Goal: Transaction & Acquisition: Purchase product/service

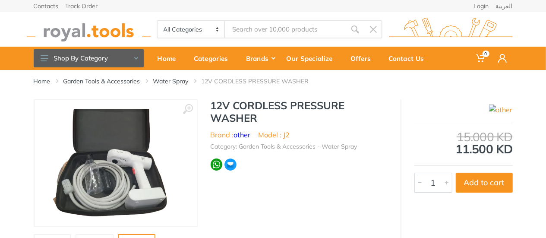
scroll to position [43, 0]
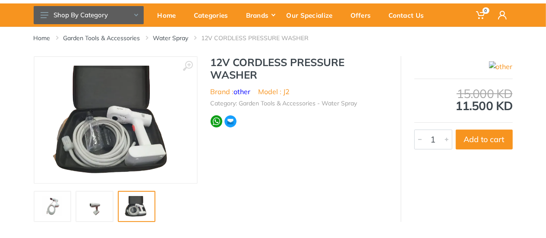
click at [46, 209] on img at bounding box center [53, 206] width 28 height 21
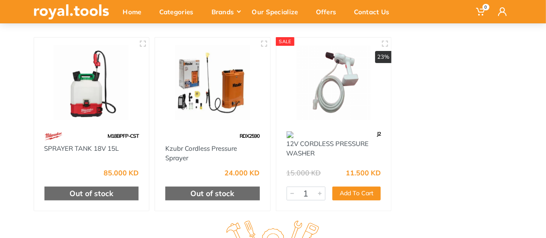
scroll to position [86, 0]
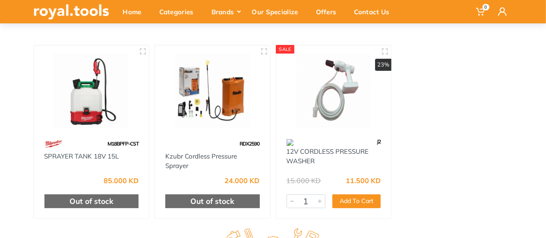
click at [537, 105] on div "Home Category Garden Tools & Accessories Water Spray" at bounding box center [273, 112] width 546 height 257
click at [327, 90] on img at bounding box center [334, 90] width 100 height 75
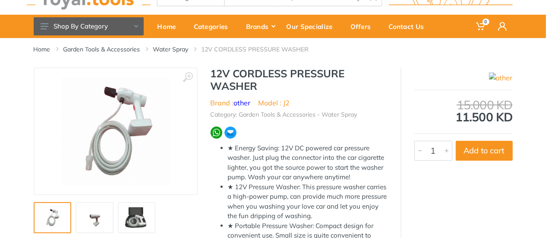
scroll to position [43, 0]
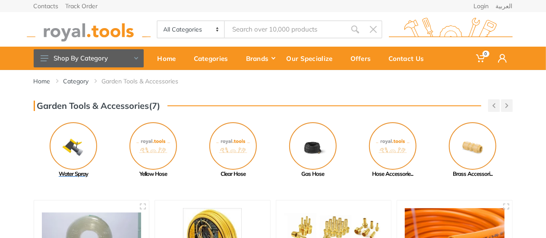
click at [77, 155] on img at bounding box center [73, 145] width 47 height 47
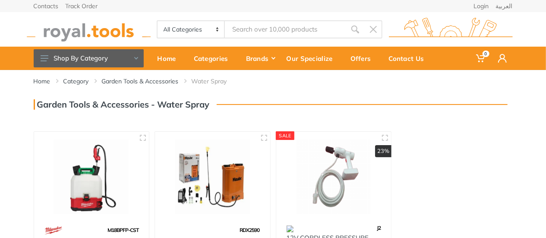
scroll to position [43, 0]
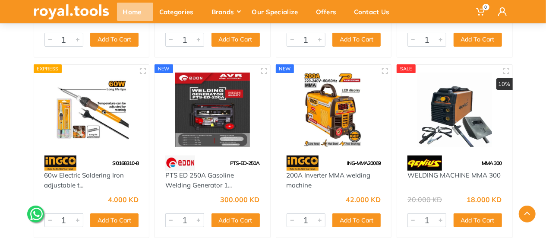
scroll to position [4958, 0]
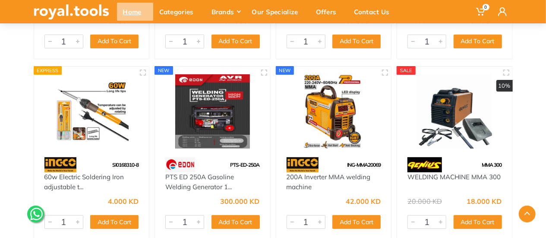
click at [126, 14] on div "Home" at bounding box center [135, 12] width 36 height 18
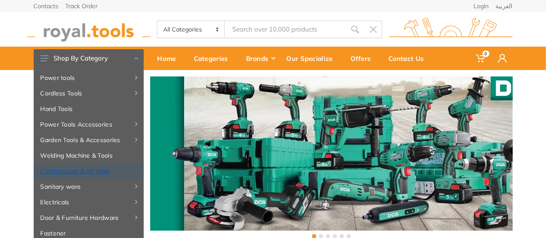
click at [95, 169] on link "Compressors & Air tools" at bounding box center [89, 171] width 110 height 16
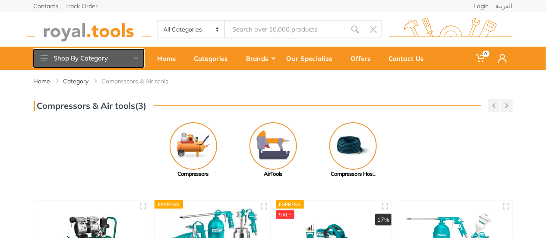
click at [96, 63] on button "Shop By Category" at bounding box center [89, 58] width 110 height 18
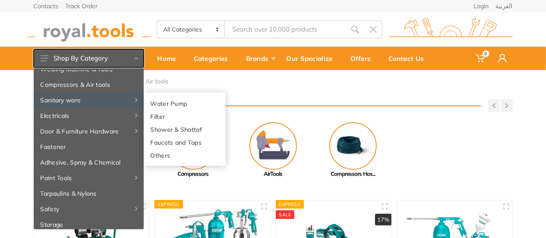
scroll to position [110, 0]
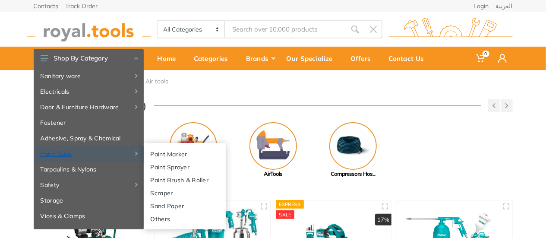
click at [63, 156] on link "Paint Tools" at bounding box center [89, 154] width 110 height 16
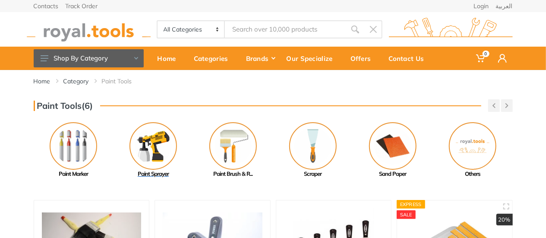
click at [160, 158] on img at bounding box center [152, 145] width 47 height 47
click at [458, 142] on img at bounding box center [472, 145] width 47 height 47
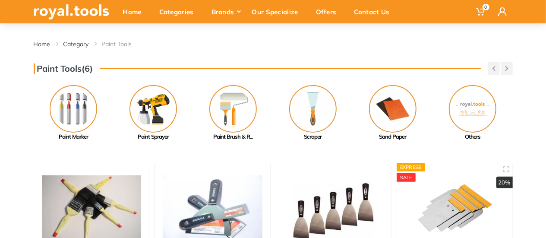
scroll to position [86, 0]
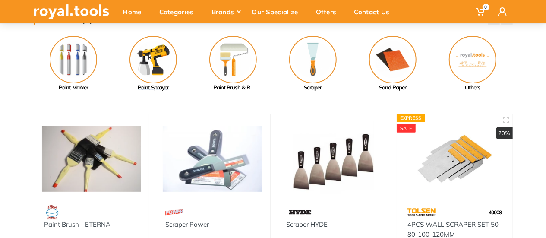
click at [146, 67] on img at bounding box center [152, 59] width 47 height 47
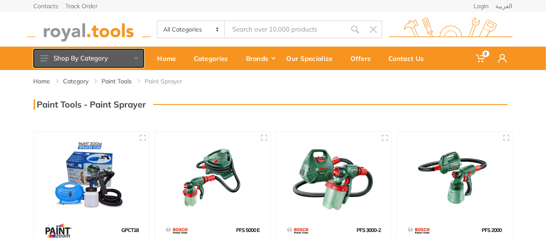
click at [104, 60] on button "Shop By Category" at bounding box center [89, 58] width 110 height 18
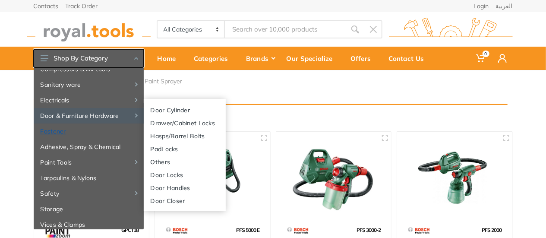
scroll to position [110, 0]
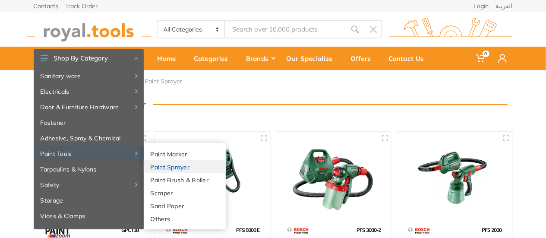
click at [186, 169] on link "Paint Sprayer" at bounding box center [185, 166] width 82 height 13
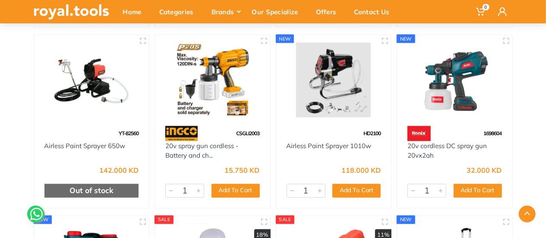
scroll to position [647, 0]
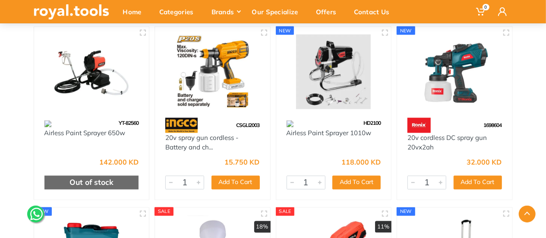
click at [342, 73] on img at bounding box center [334, 72] width 100 height 75
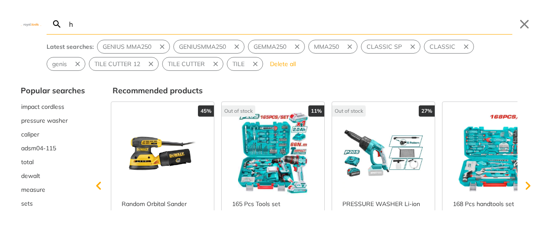
type input "h"
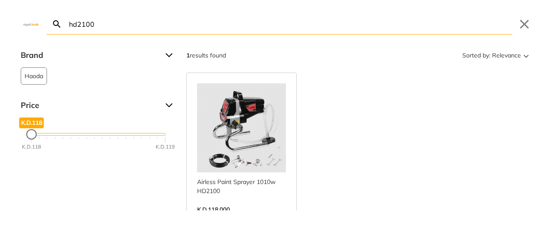
click at [98, 21] on input "hd2100" at bounding box center [289, 24] width 445 height 20
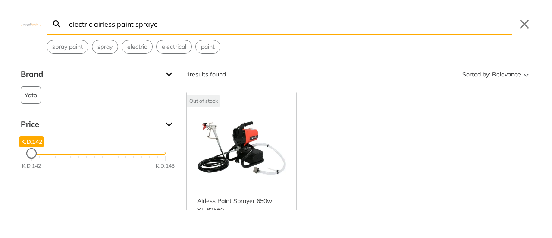
type input "electric airless paint sprayer"
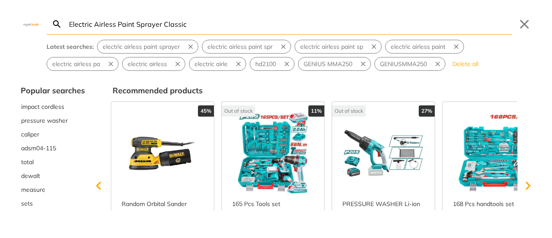
type input "Electric Airless Paint Sprayer Classic"
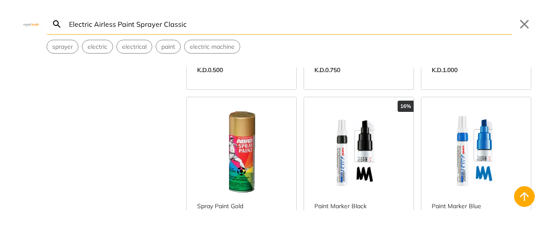
scroll to position [6715, 0]
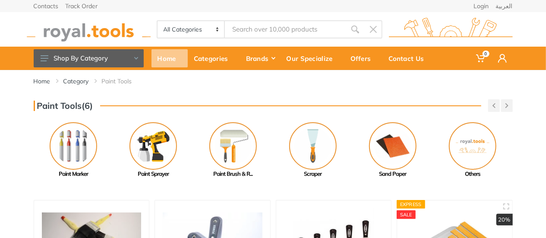
type input "Electric Airless Paint Sprayer Classic"
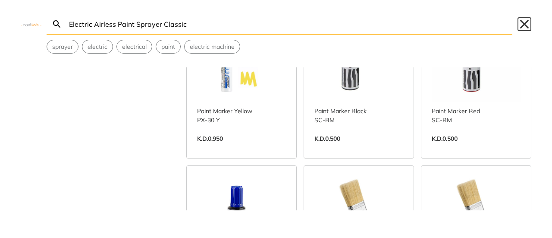
click at [524, 27] on button "Close" at bounding box center [525, 24] width 14 height 14
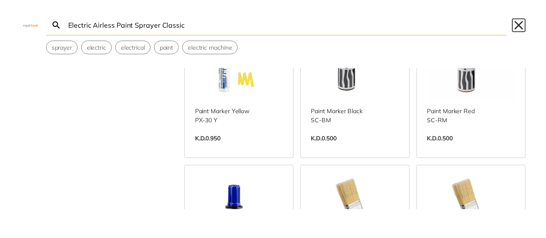
scroll to position [7229, 0]
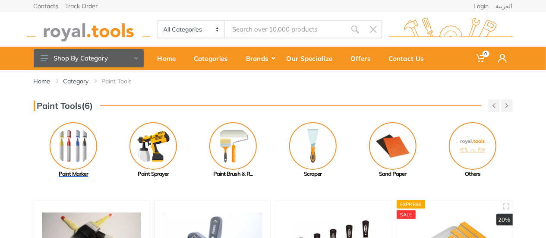
click at [73, 149] on img at bounding box center [73, 145] width 47 height 47
click at [154, 156] on img at bounding box center [152, 145] width 47 height 47
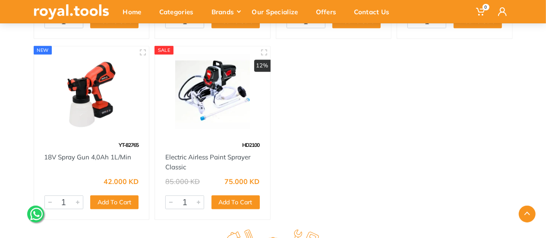
scroll to position [993, 0]
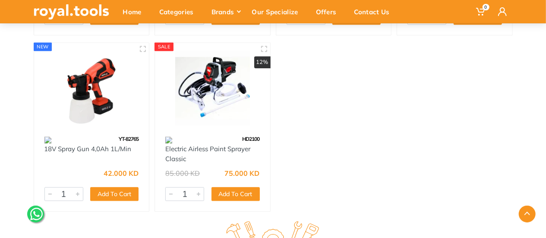
click at [227, 94] on img at bounding box center [213, 87] width 100 height 75
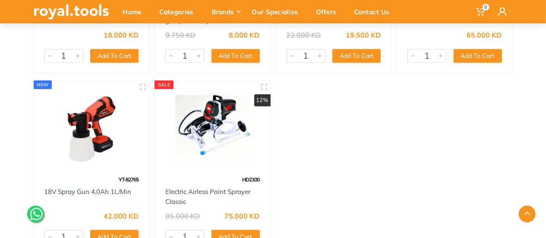
scroll to position [989, 0]
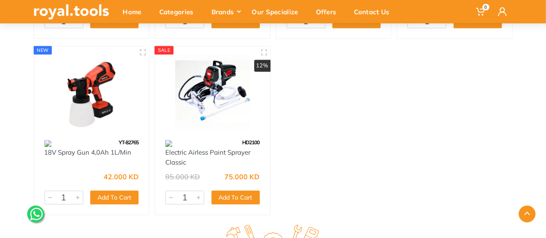
click at [223, 118] on img at bounding box center [213, 91] width 100 height 75
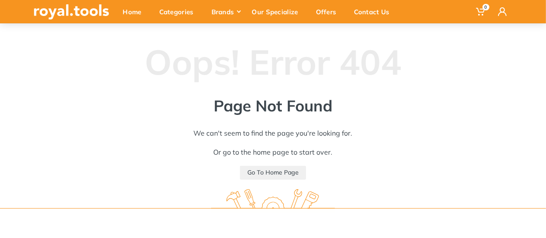
scroll to position [43, 0]
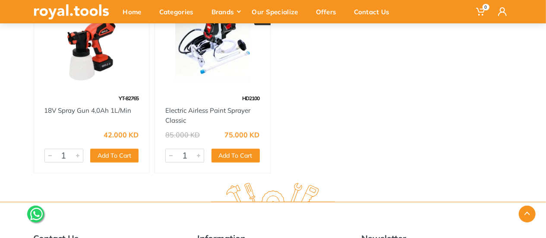
scroll to position [1032, 0]
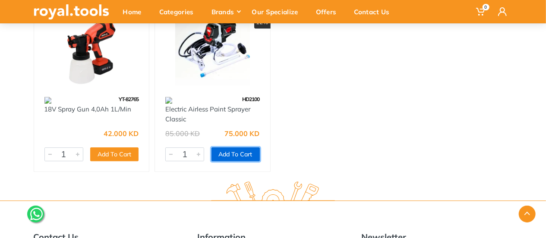
click at [253, 154] on button "Add To Cart" at bounding box center [235, 154] width 48 height 14
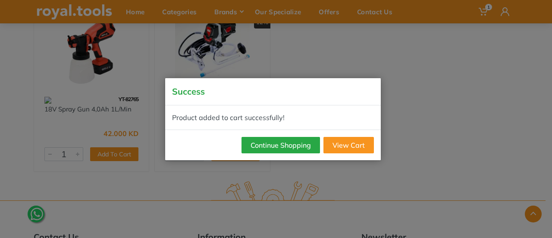
click at [412, 128] on div "Success Product added to cart successfully! Continue Shopping View Cart" at bounding box center [276, 119] width 552 height 238
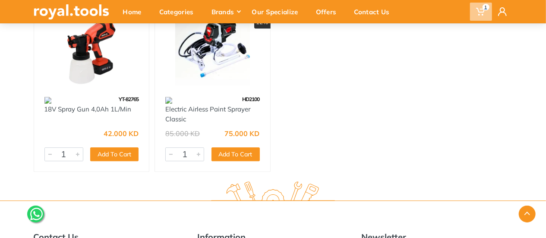
click at [482, 5] on span "1" at bounding box center [481, 12] width 22 height 18
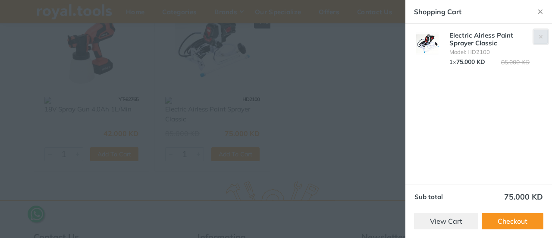
click at [541, 35] on icon "button" at bounding box center [541, 37] width 4 height 4
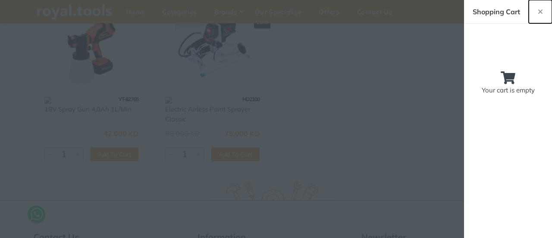
click at [540, 13] on icon "button" at bounding box center [540, 11] width 5 height 5
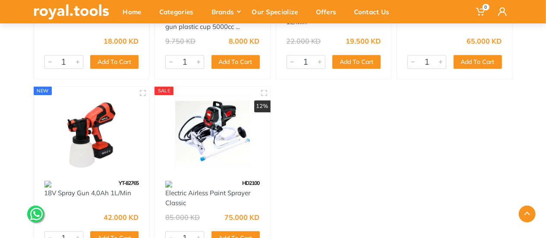
scroll to position [949, 0]
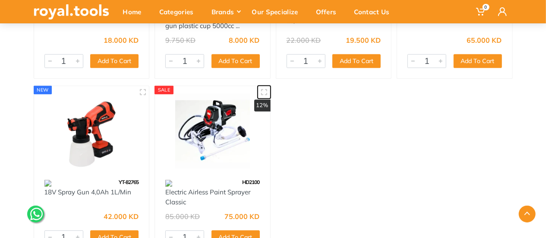
click at [262, 96] on button "button" at bounding box center [264, 91] width 13 height 13
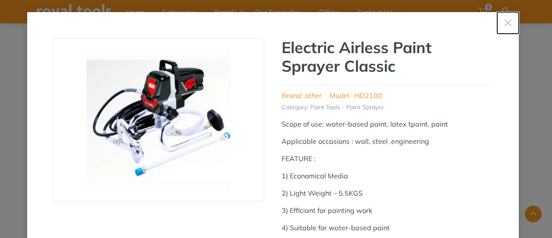
click at [507, 21] on use "button" at bounding box center [507, 22] width 7 height 7
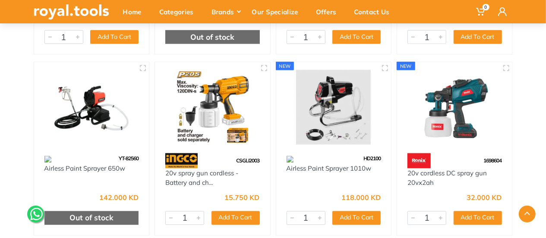
scroll to position [604, 0]
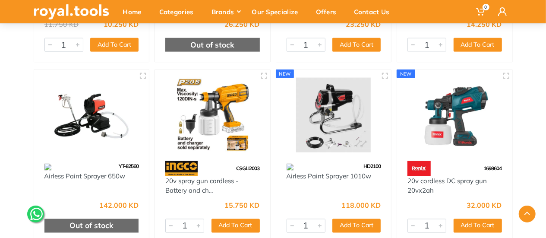
click at [328, 140] on img at bounding box center [334, 115] width 100 height 75
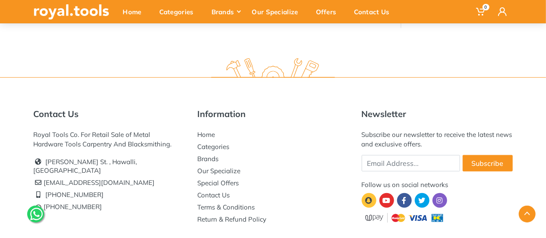
scroll to position [338, 0]
